Goal: Information Seeking & Learning: Check status

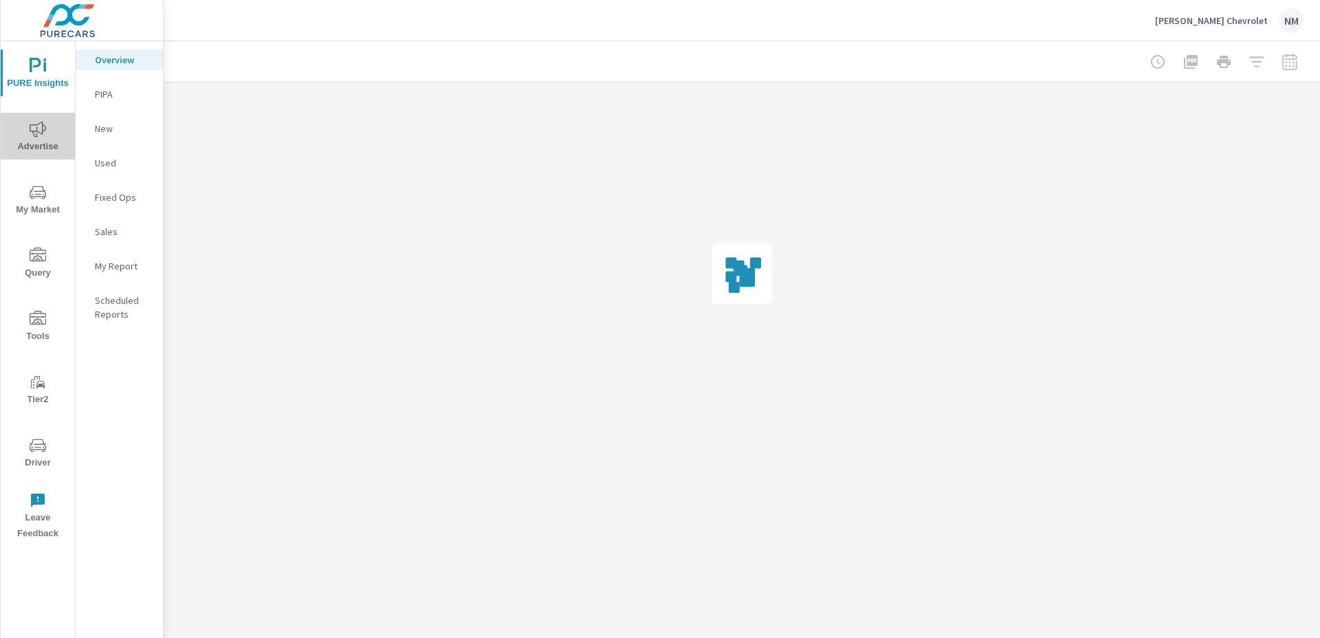
click at [35, 140] on span "Advertise" at bounding box center [38, 138] width 66 height 34
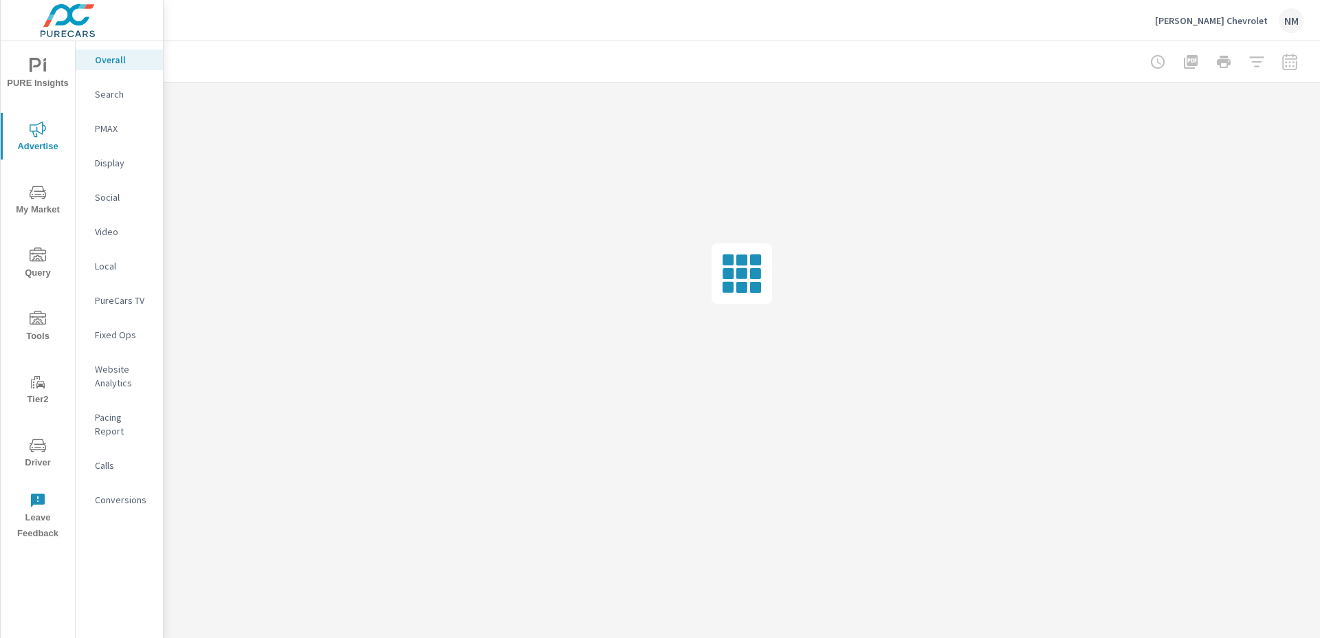
click at [127, 89] on p "Search" at bounding box center [123, 94] width 57 height 14
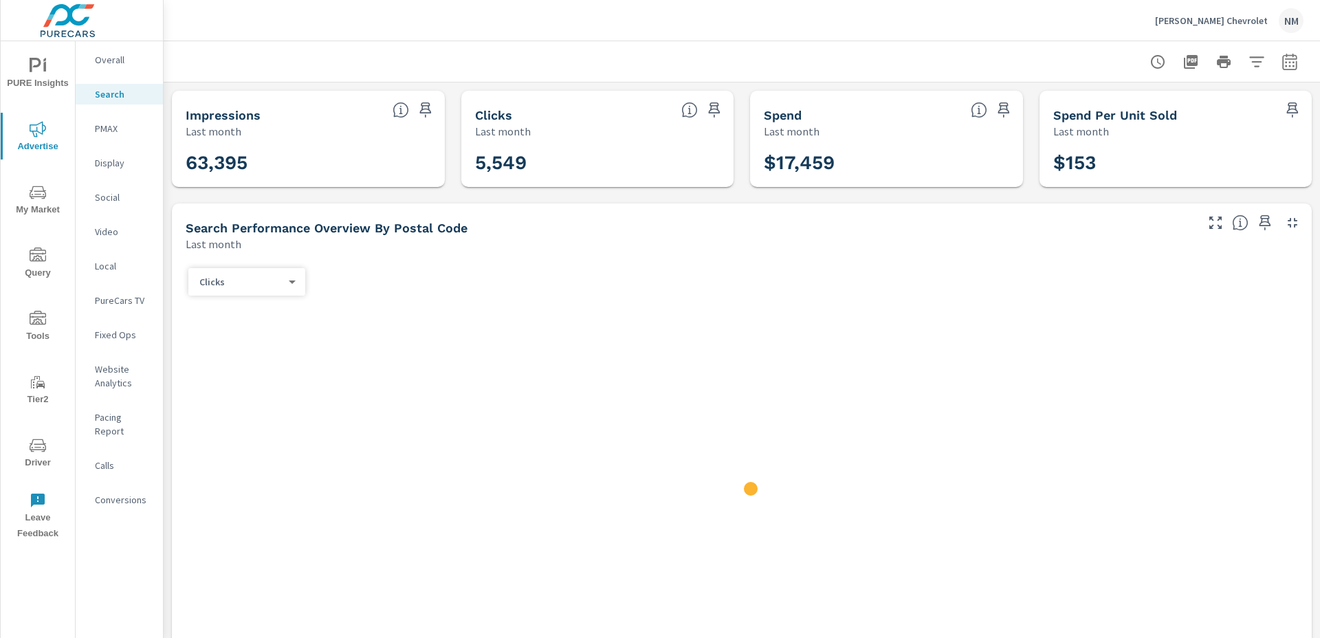
click at [1291, 65] on button "button" at bounding box center [1290, 62] width 28 height 28
select select "Last month"
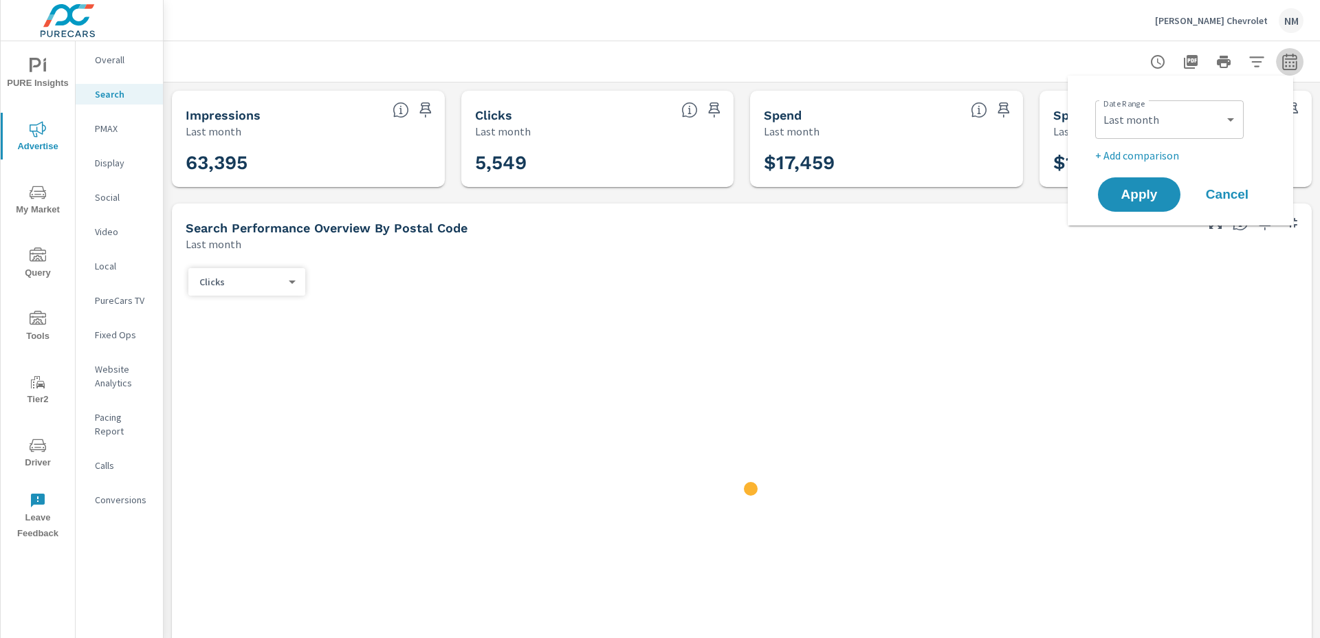
click at [1283, 61] on icon "button" at bounding box center [1290, 62] width 17 height 17
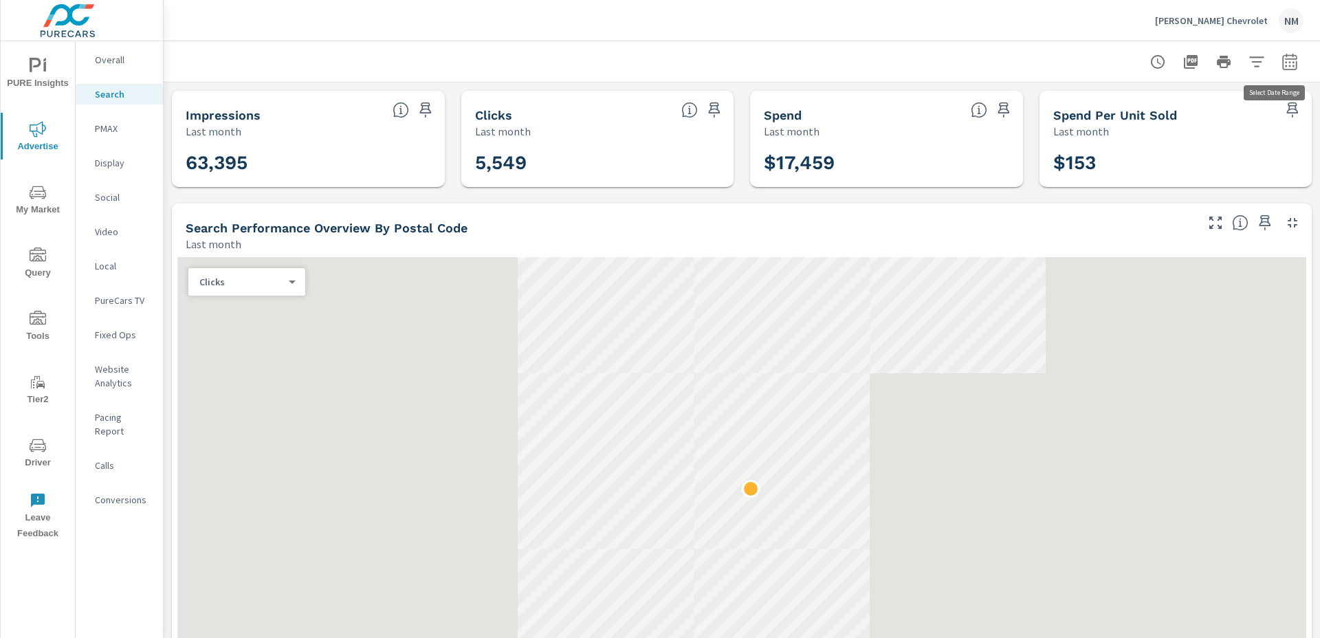
click at [1283, 61] on icon "button" at bounding box center [1290, 62] width 17 height 17
select select "Last month"
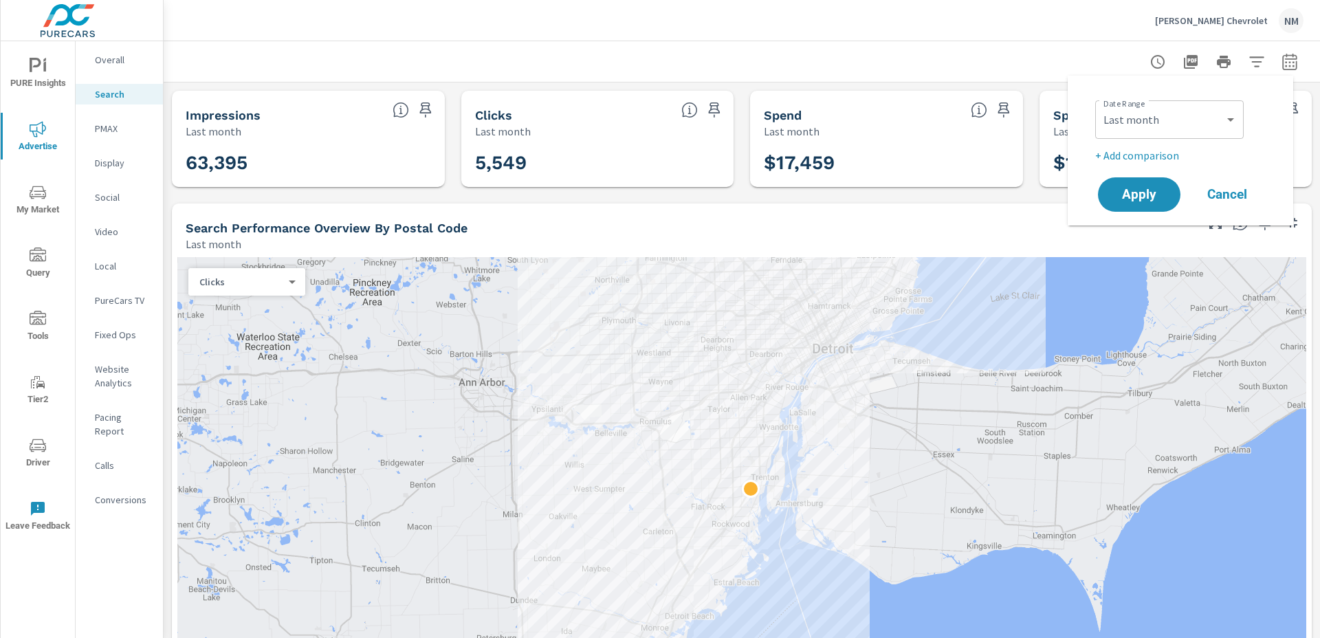
click at [1146, 155] on p "+ Add comparison" at bounding box center [1183, 155] width 176 height 17
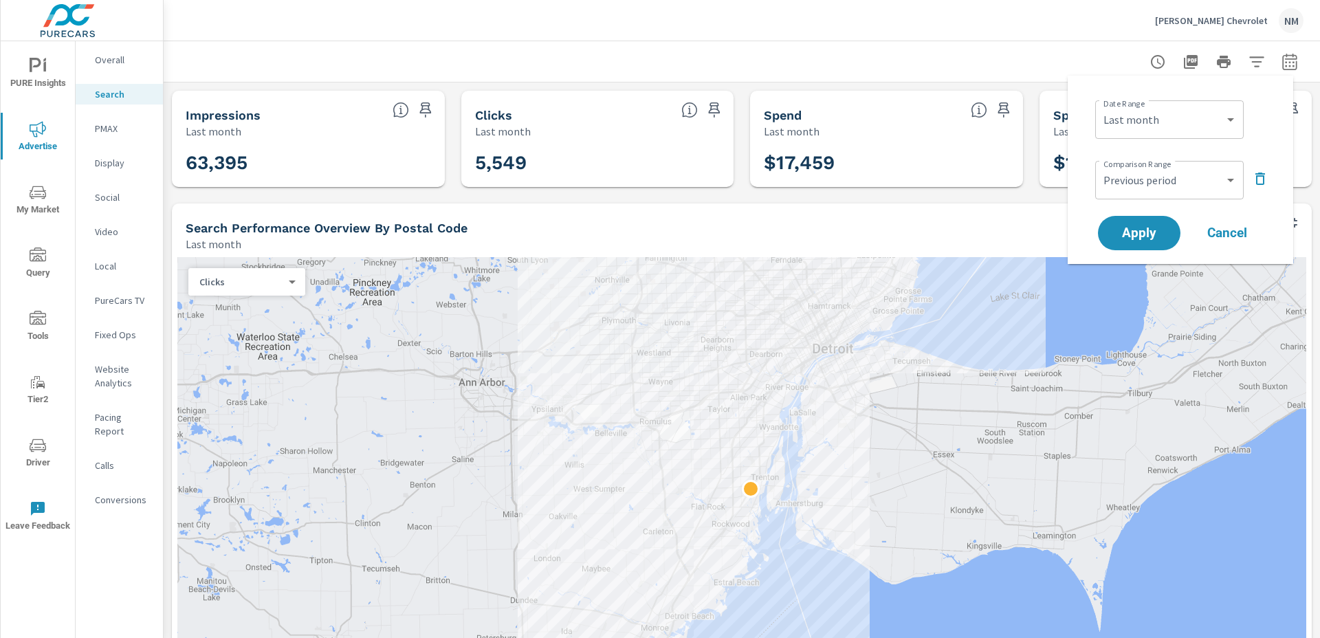
click at [1146, 155] on div "Comparison Range Custom Previous period Previous month Previous year ​" at bounding box center [1183, 178] width 176 height 47
click at [1144, 171] on select "Custom Previous period Previous month Previous year" at bounding box center [1170, 180] width 138 height 28
click at [1101, 166] on select "Custom Previous period Previous month Previous year" at bounding box center [1170, 180] width 138 height 28
select select "Previous month"
click at [1145, 230] on span "Apply" at bounding box center [1139, 233] width 56 height 13
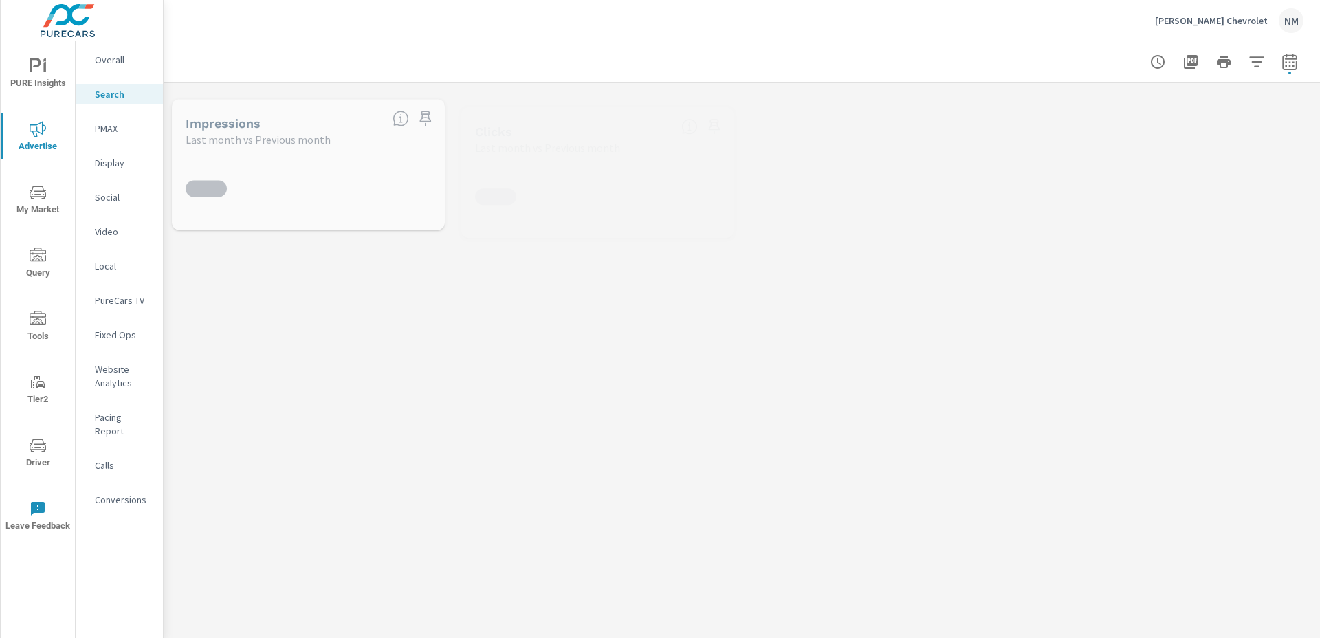
drag, startPoint x: 1310, startPoint y: 135, endPoint x: 1301, endPoint y: 230, distance: 95.3
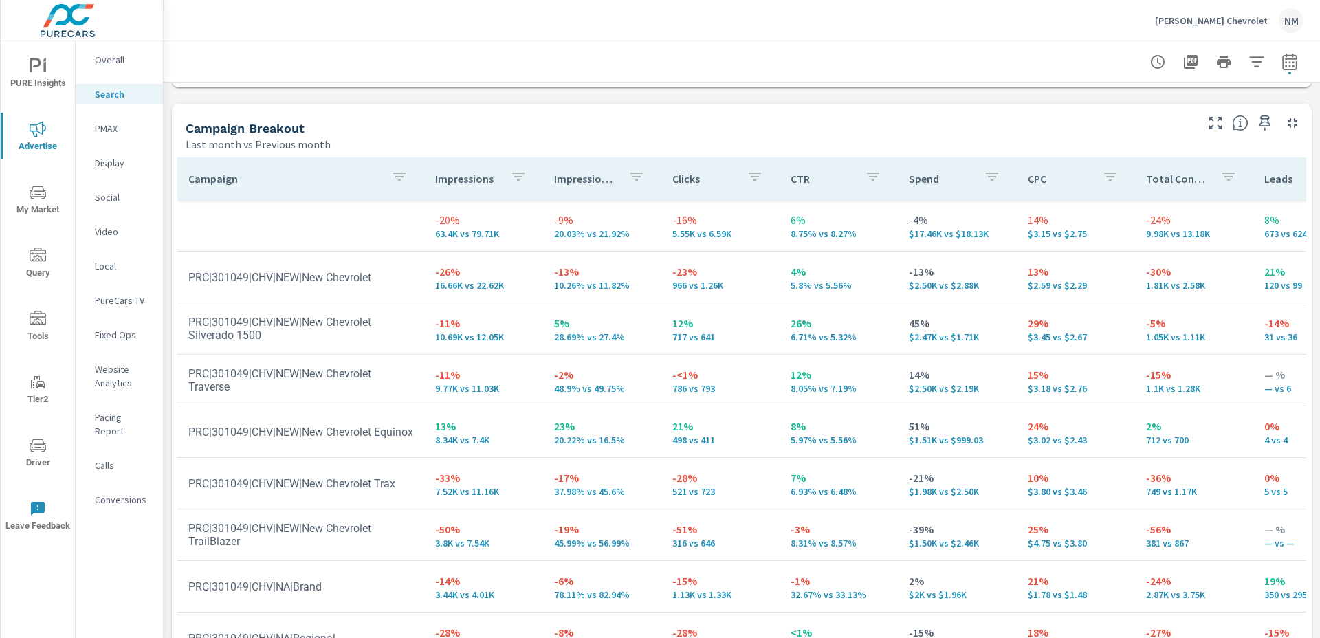
scroll to position [1298, 0]
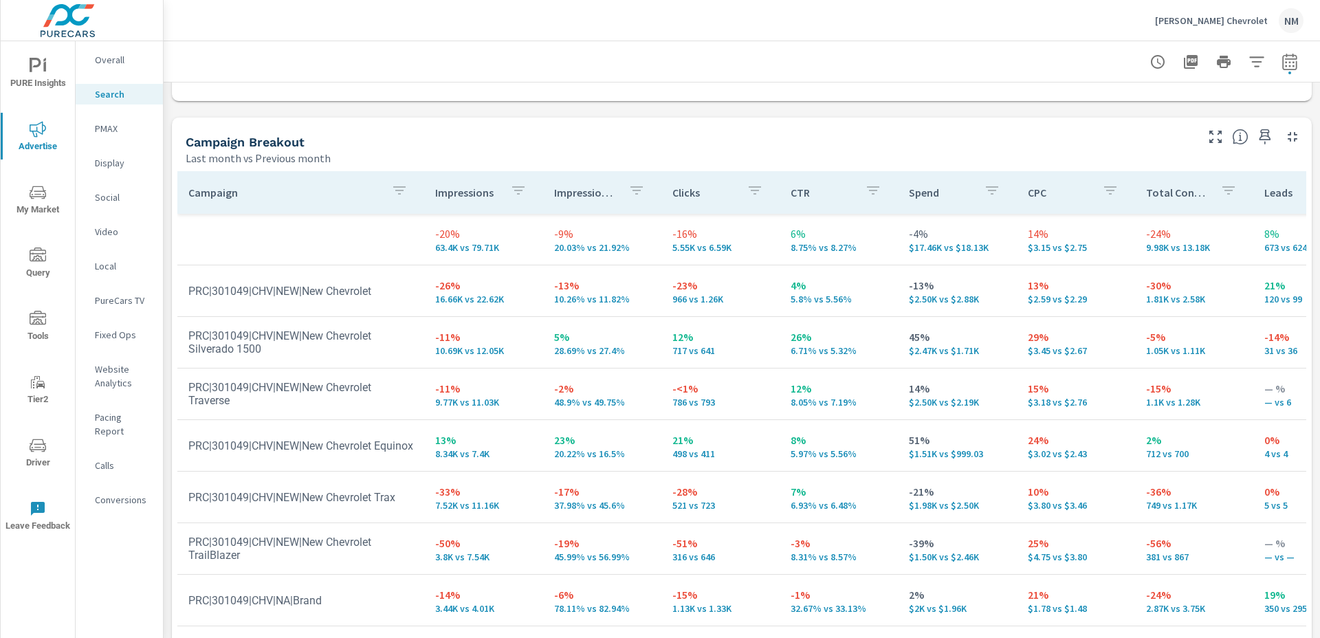
click at [109, 120] on div "PMAX" at bounding box center [119, 128] width 87 height 21
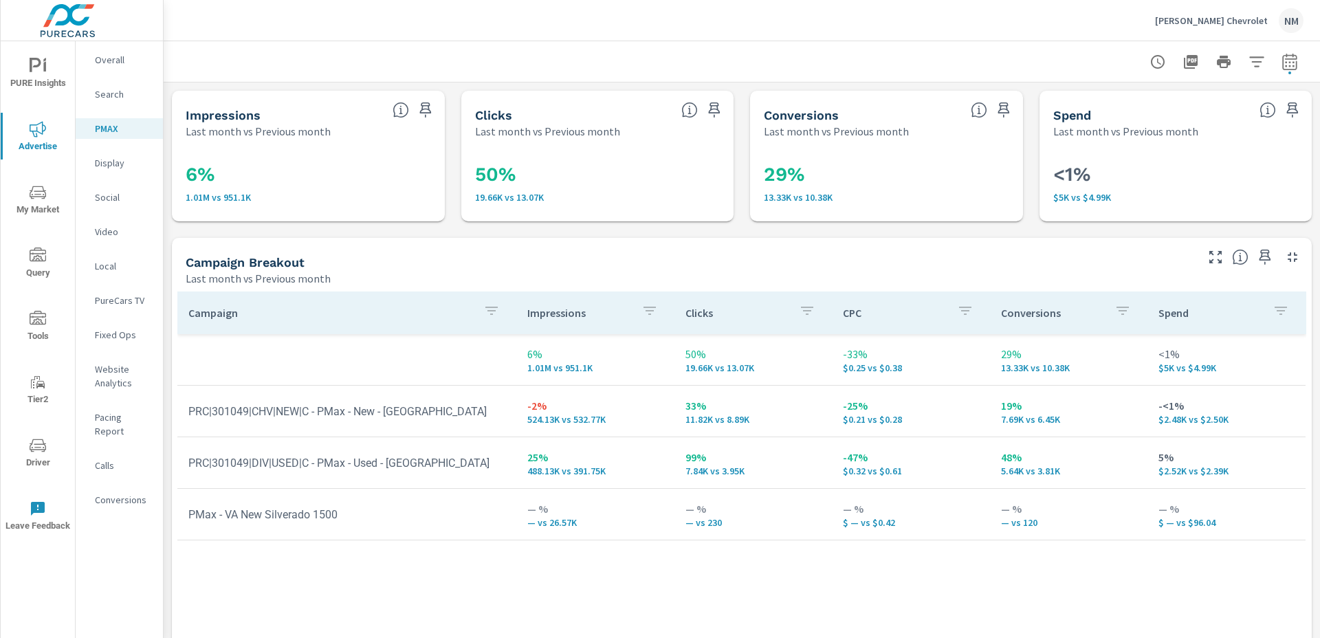
click at [1282, 59] on icon "button" at bounding box center [1290, 62] width 17 height 17
select select "Last month"
select select "Previous month"
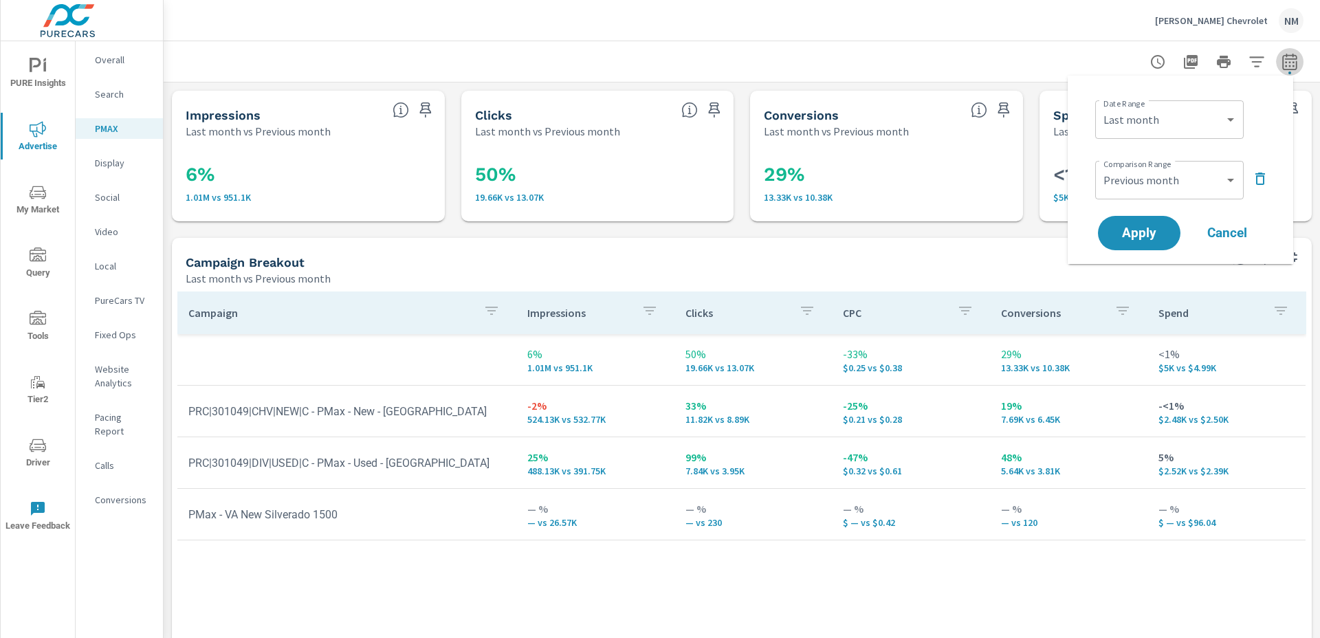
click at [1282, 61] on icon "button" at bounding box center [1290, 62] width 17 height 17
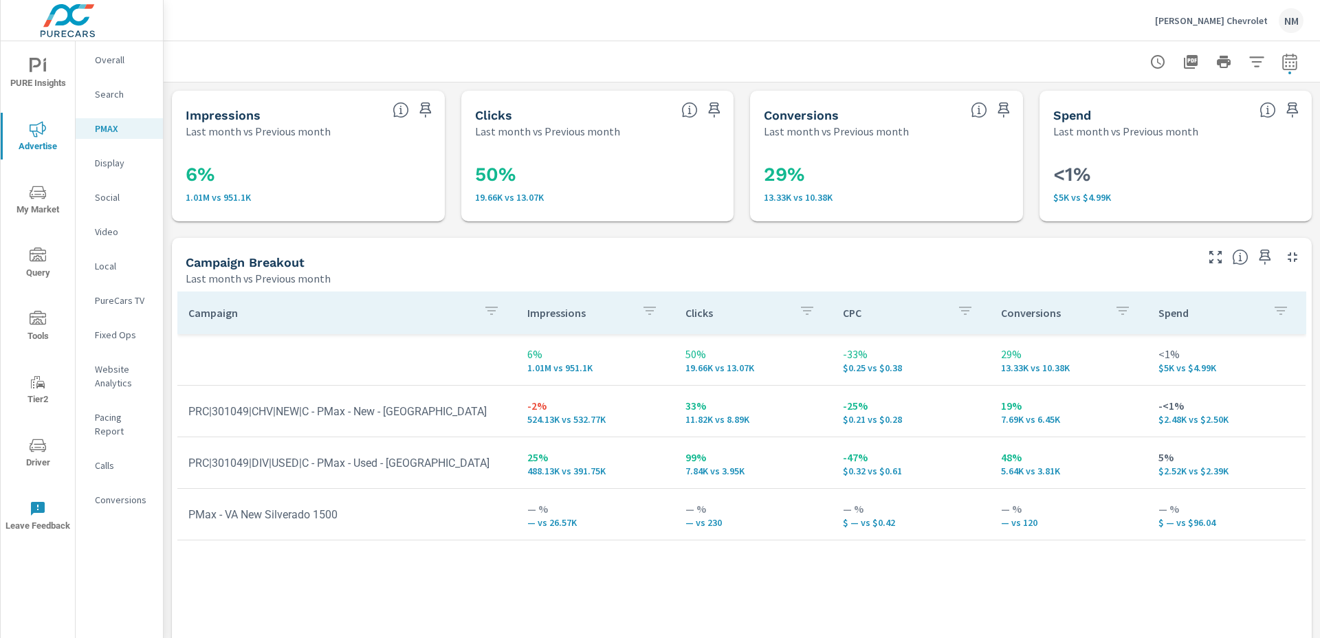
click at [1282, 57] on icon "button" at bounding box center [1290, 62] width 17 height 17
select select "Last month"
select select "Previous month"
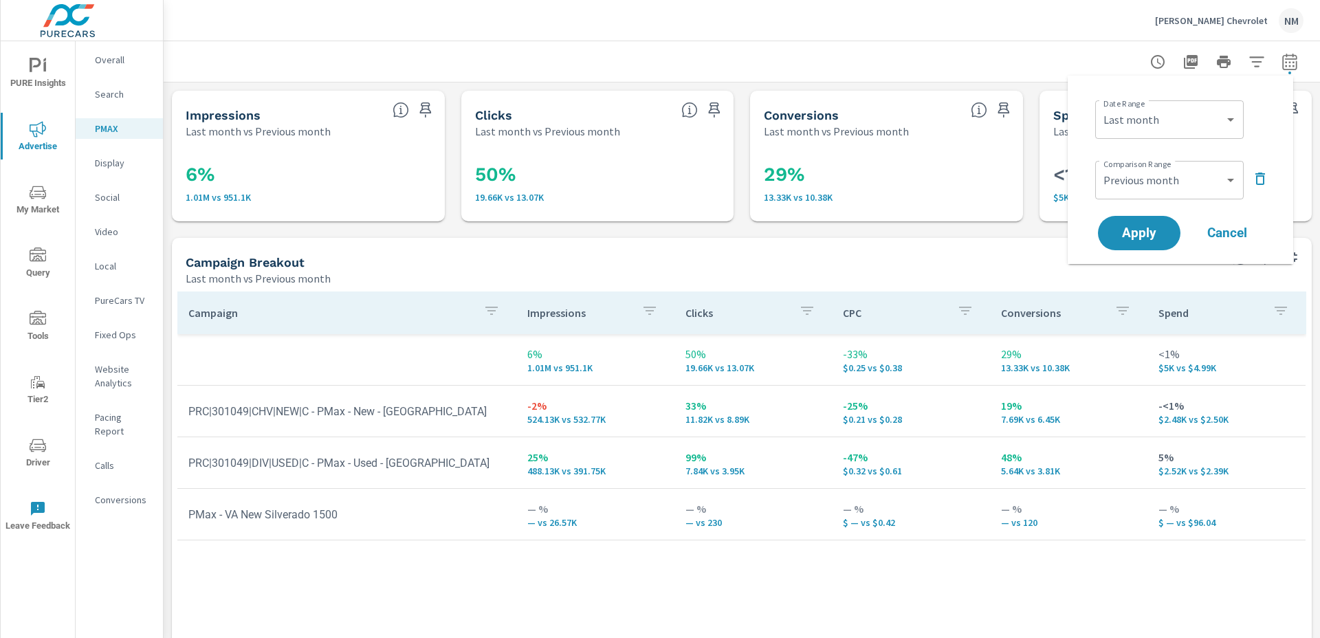
click at [1252, 182] on icon "button" at bounding box center [1260, 179] width 17 height 17
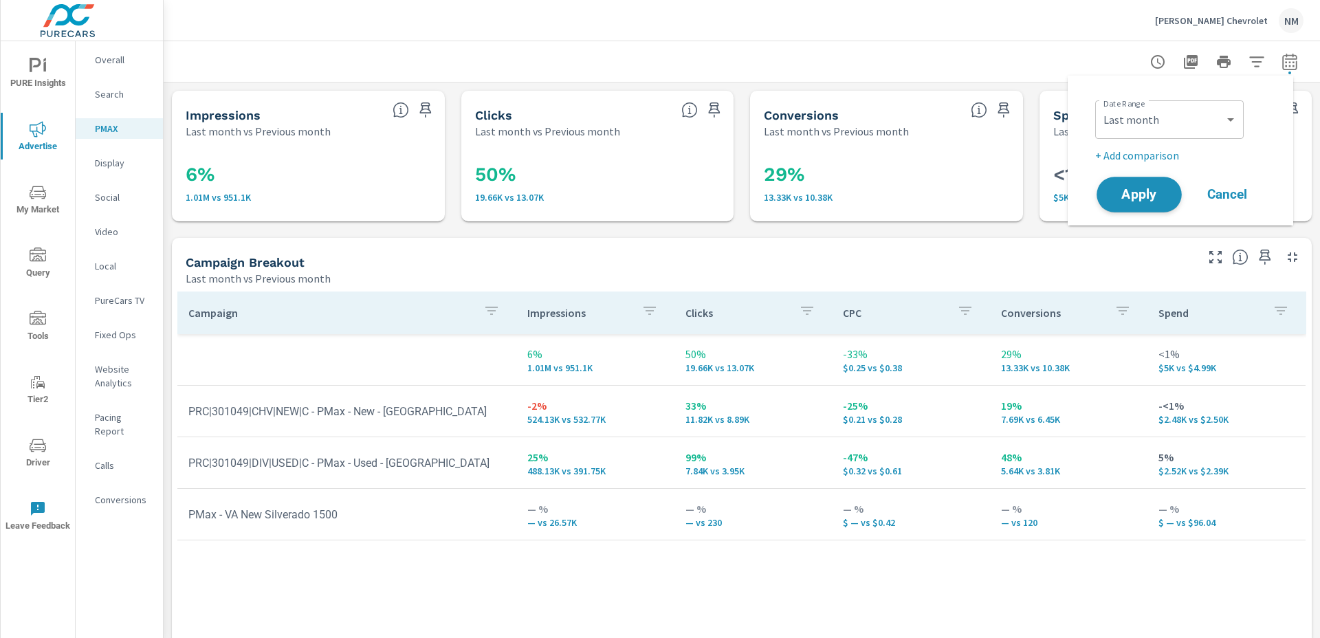
click at [1150, 179] on button "Apply" at bounding box center [1139, 195] width 85 height 36
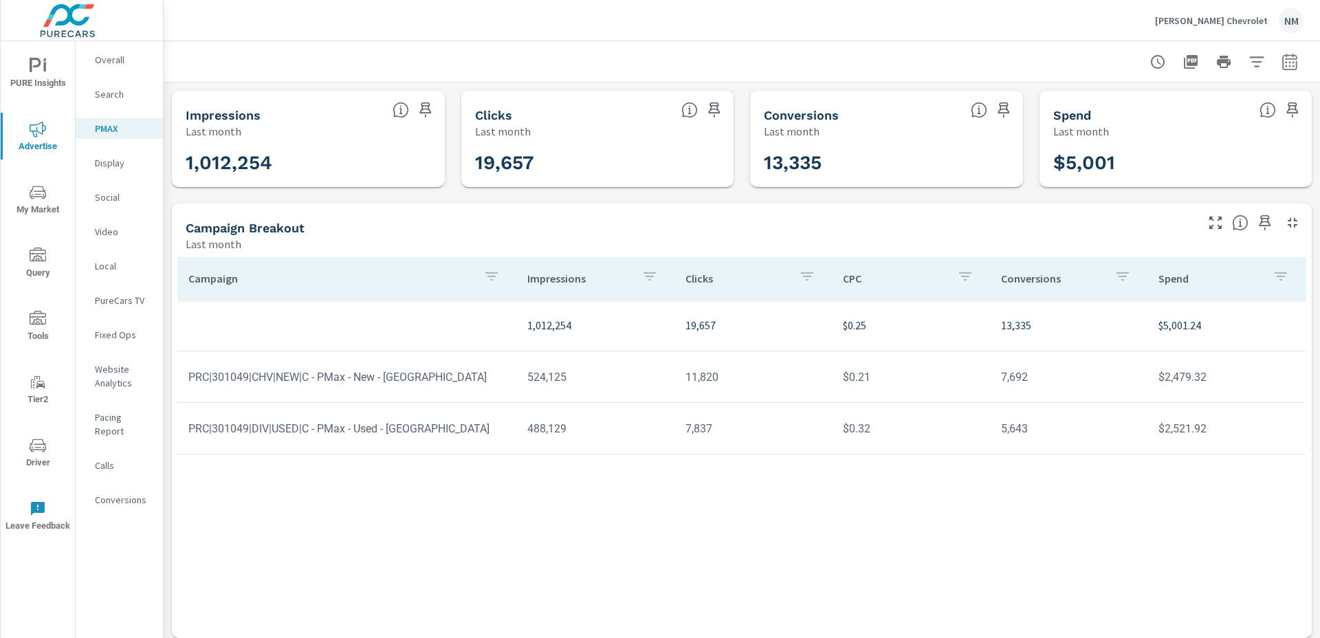
click at [123, 195] on p "Social" at bounding box center [123, 197] width 57 height 14
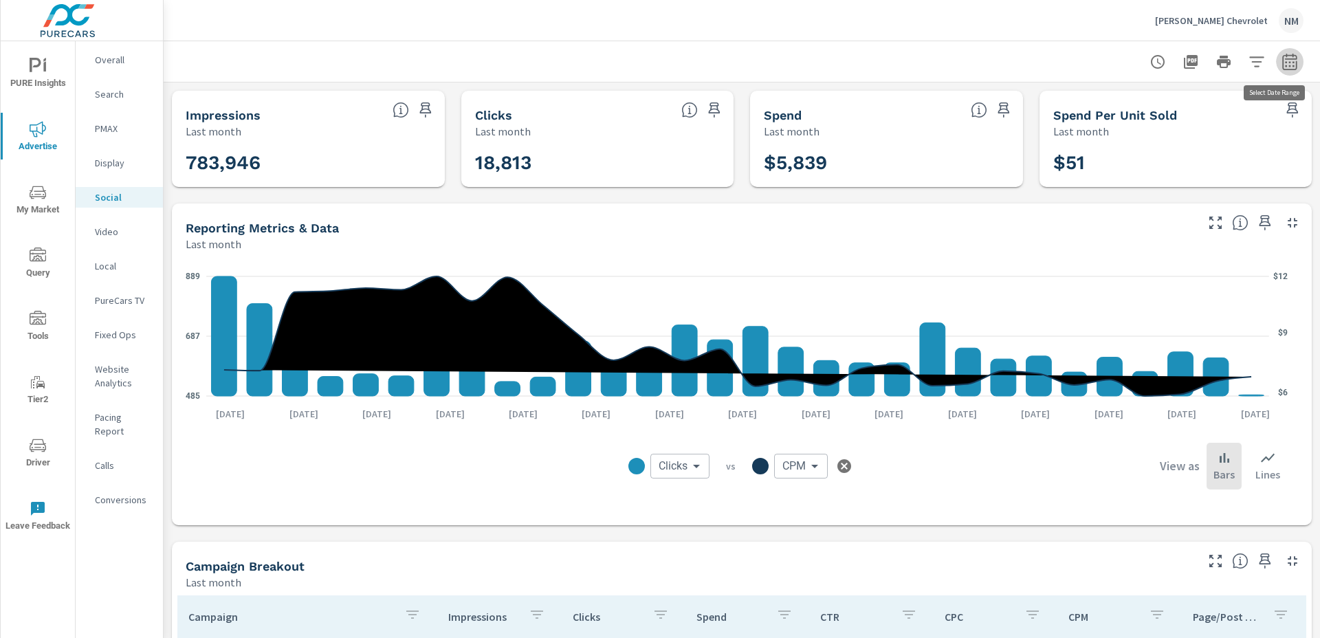
click at [1288, 61] on button "button" at bounding box center [1290, 62] width 28 height 28
select select "Last month"
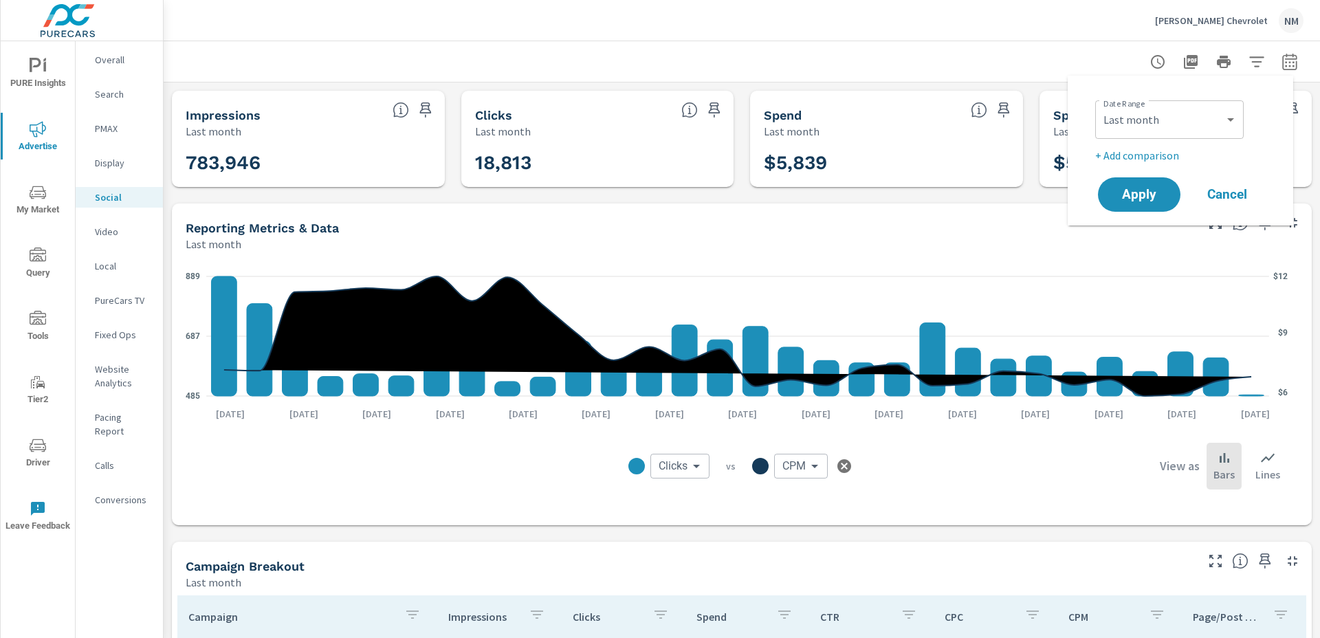
click at [1288, 61] on button "button" at bounding box center [1290, 62] width 28 height 28
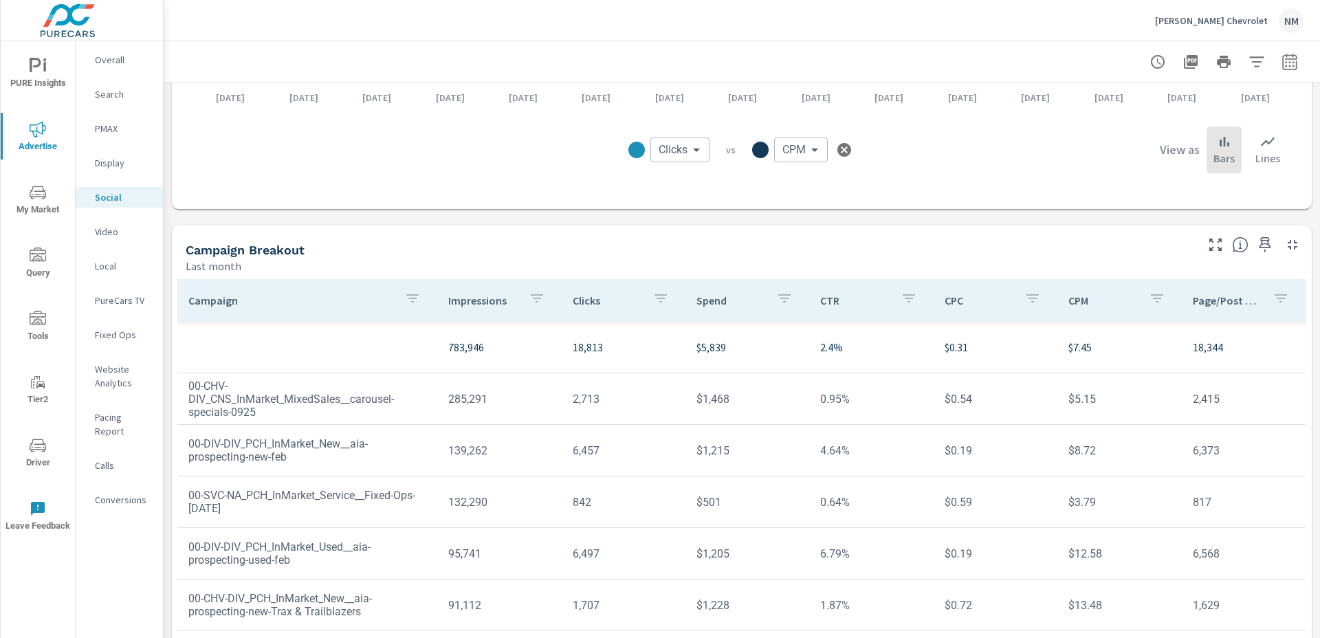
scroll to position [347, 0]
